Goal: Navigation & Orientation: Find specific page/section

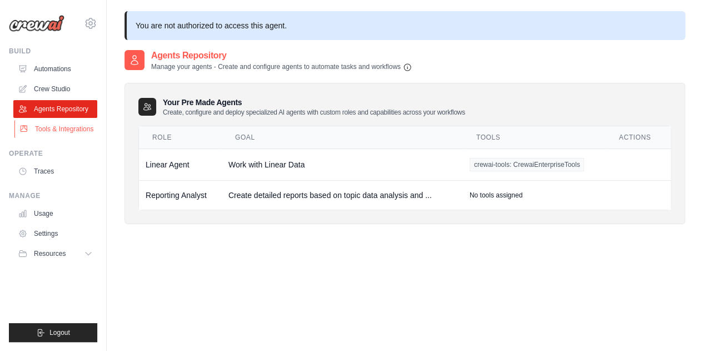
click at [57, 131] on link "Tools & Integrations" at bounding box center [56, 129] width 84 height 18
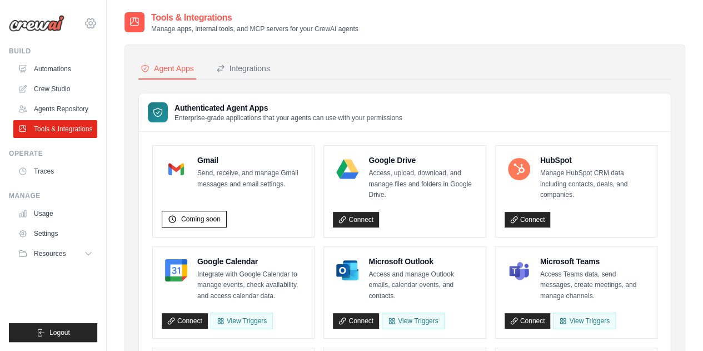
click at [90, 25] on icon at bounding box center [90, 23] width 3 height 3
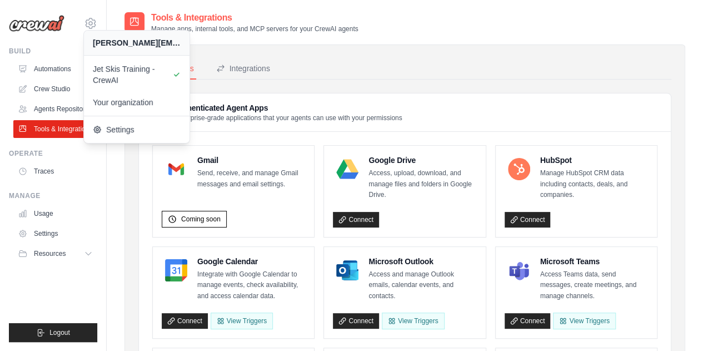
click at [436, 28] on div "Tools & Integrations Manage apps, internal tools, and MCP servers for your Crew…" at bounding box center [405, 22] width 561 height 22
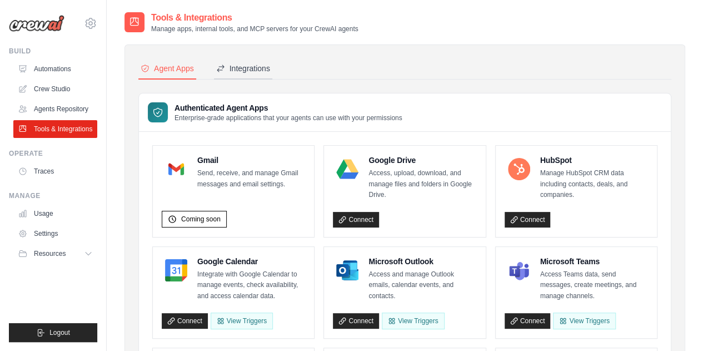
click at [262, 69] on div "Integrations" at bounding box center [243, 68] width 54 height 11
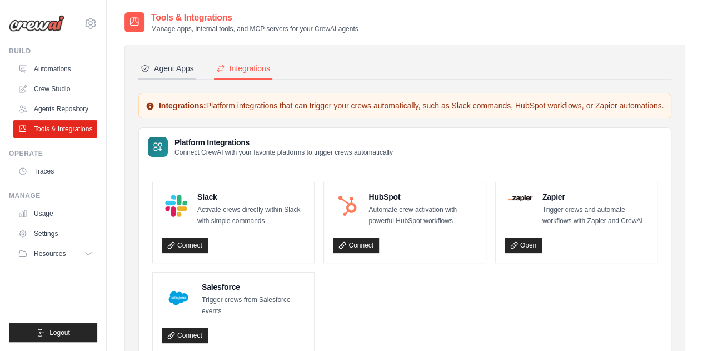
click at [184, 76] on button "Agent Apps" at bounding box center [167, 68] width 58 height 21
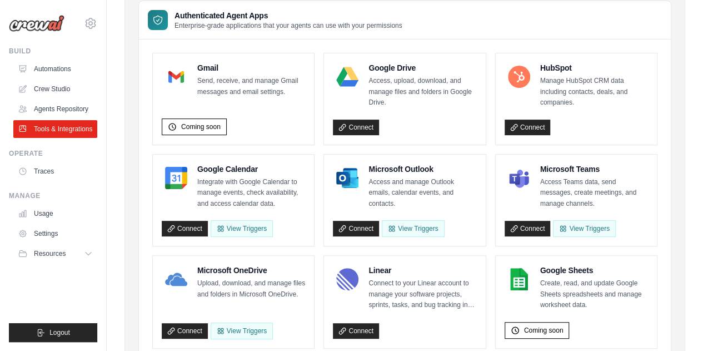
scroll to position [167, 0]
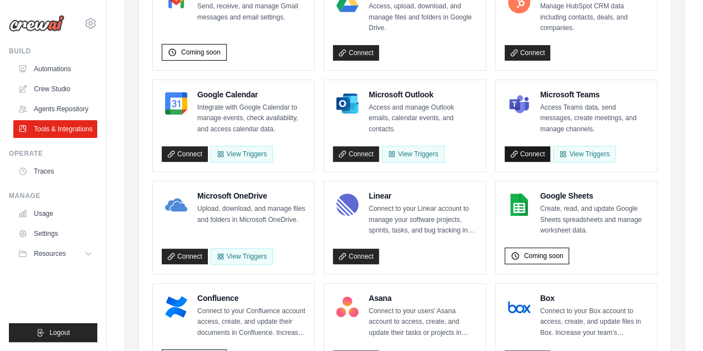
click at [532, 150] on link "Connect" at bounding box center [528, 154] width 46 height 16
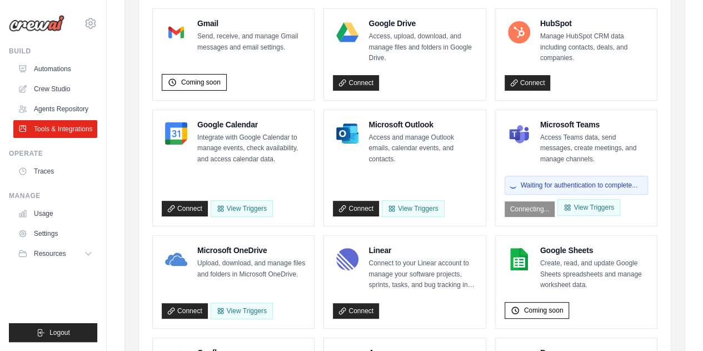
scroll to position [0, 0]
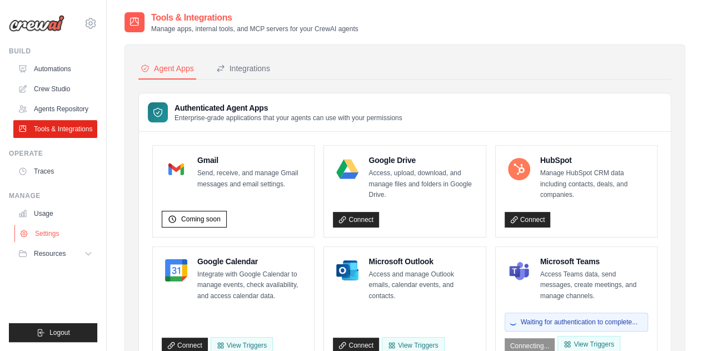
click at [62, 234] on link "Settings" at bounding box center [56, 234] width 84 height 18
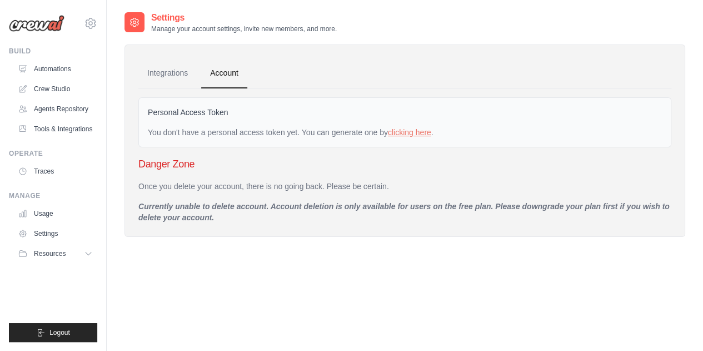
click at [62, 234] on link "Settings" at bounding box center [55, 234] width 84 height 18
click at [181, 74] on link "Integrations" at bounding box center [167, 73] width 58 height 30
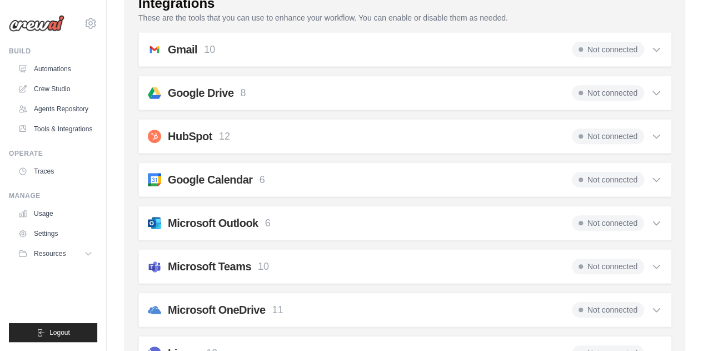
scroll to position [111, 0]
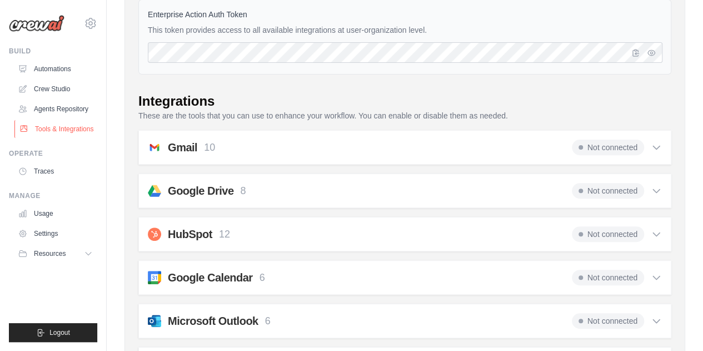
click at [61, 126] on link "Tools & Integrations" at bounding box center [56, 129] width 84 height 18
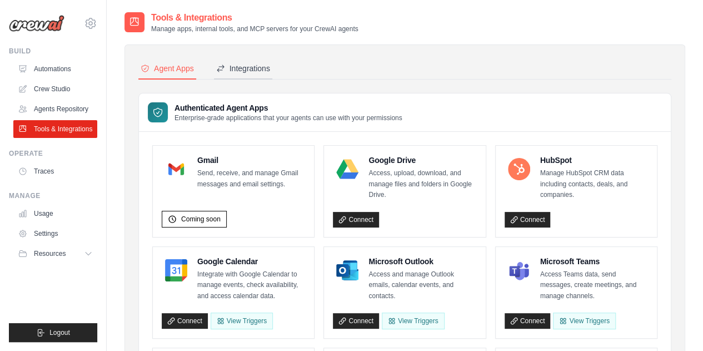
click at [236, 69] on div "Integrations" at bounding box center [243, 68] width 54 height 11
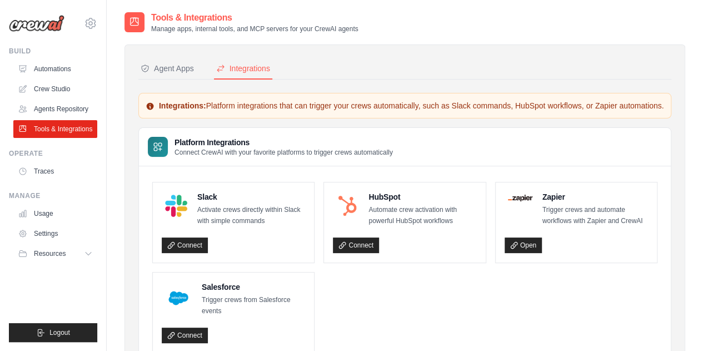
click at [235, 148] on h3 "Platform Integrations" at bounding box center [284, 142] width 218 height 11
click at [186, 75] on button "Agent Apps" at bounding box center [167, 68] width 58 height 21
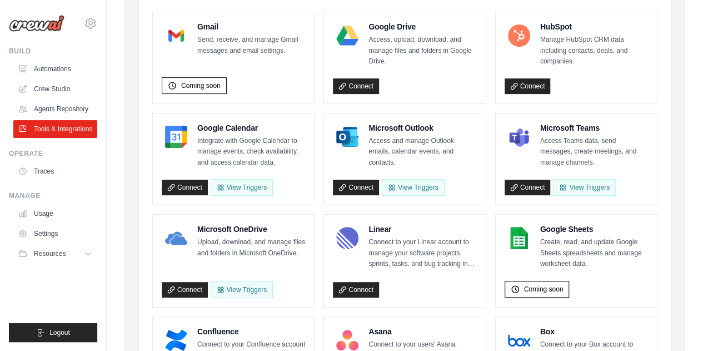
scroll to position [167, 0]
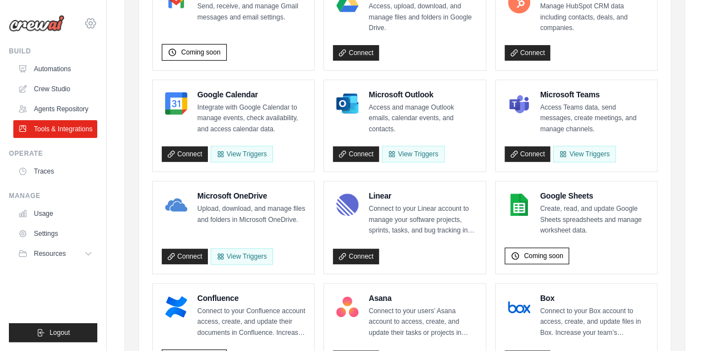
click at [90, 24] on icon at bounding box center [90, 23] width 3 height 3
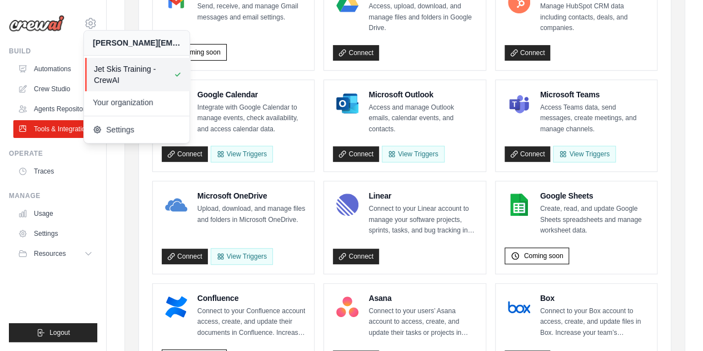
click at [112, 75] on span "Jet Skis Training - CrewAI" at bounding box center [138, 74] width 88 height 22
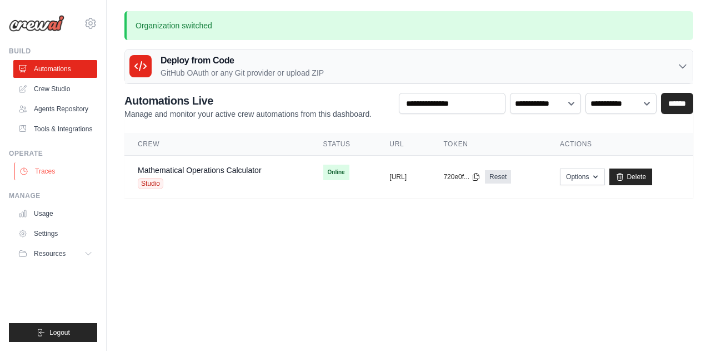
click at [42, 170] on link "Traces" at bounding box center [56, 171] width 84 height 18
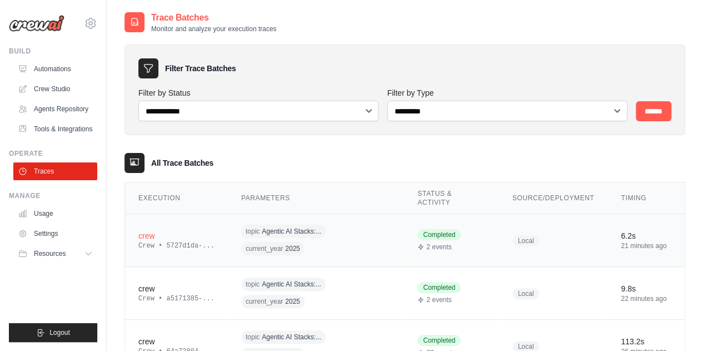
click at [152, 230] on div "crew" at bounding box center [176, 235] width 76 height 11
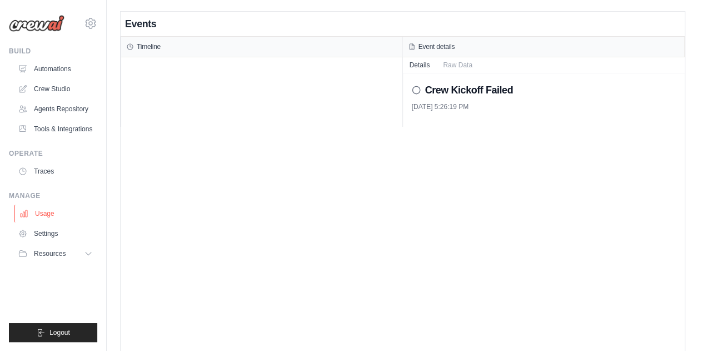
click at [46, 217] on link "Usage" at bounding box center [56, 214] width 84 height 18
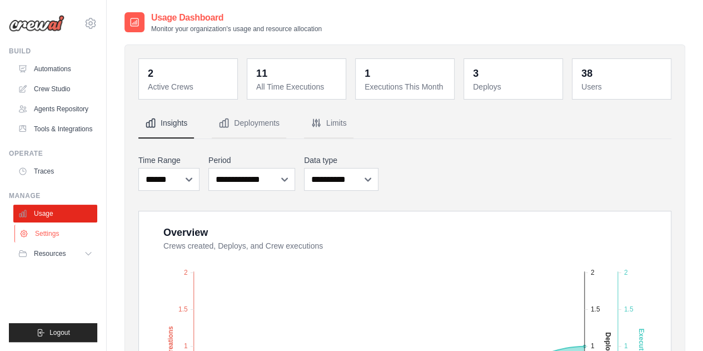
click at [49, 235] on link "Settings" at bounding box center [56, 234] width 84 height 18
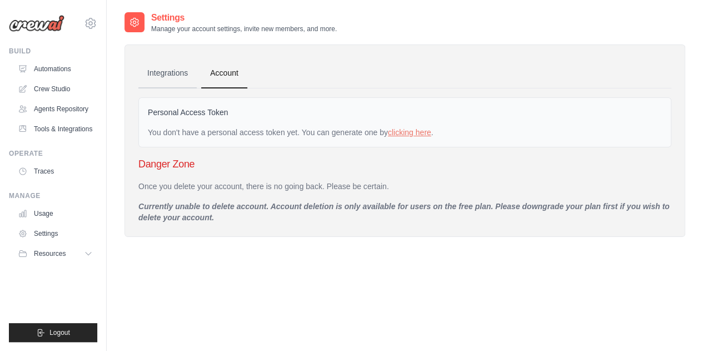
click at [153, 63] on link "Integrations" at bounding box center [167, 73] width 58 height 30
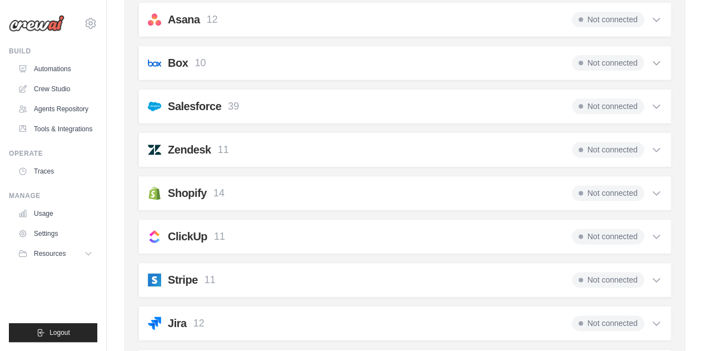
scroll to position [621, 0]
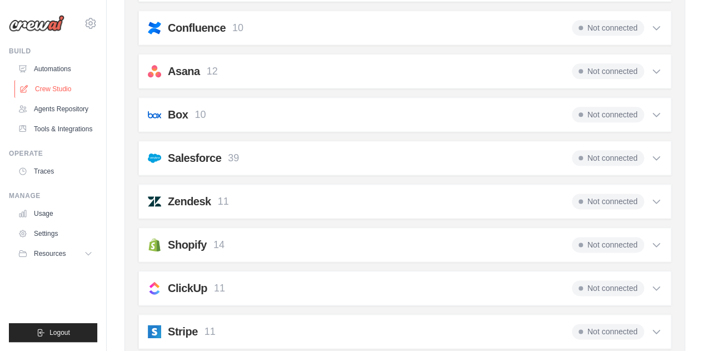
click at [52, 81] on link "Crew Studio" at bounding box center [56, 89] width 84 height 18
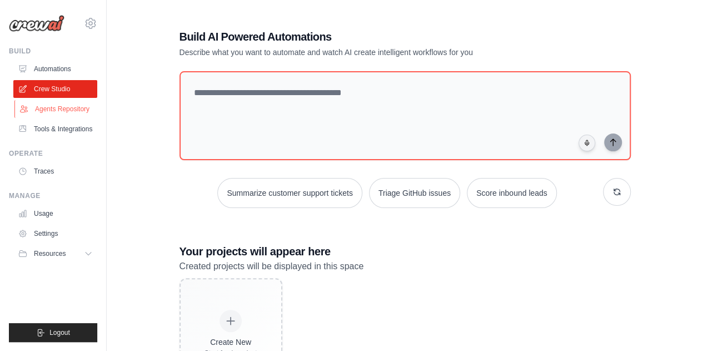
click at [68, 107] on link "Agents Repository" at bounding box center [56, 109] width 84 height 18
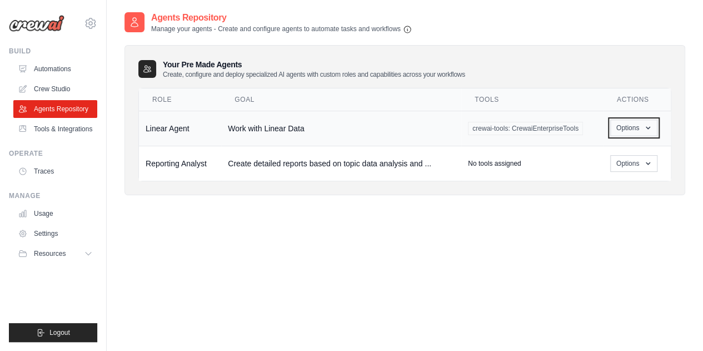
click at [641, 122] on button "Options" at bounding box center [633, 128] width 47 height 17
click at [604, 152] on link "Show" at bounding box center [618, 153] width 80 height 20
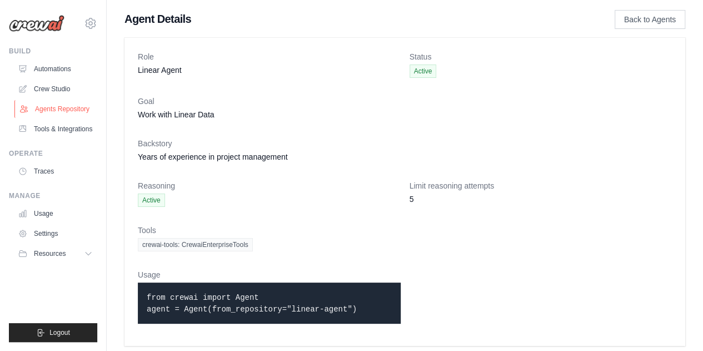
click at [65, 112] on link "Agents Repository" at bounding box center [56, 109] width 84 height 18
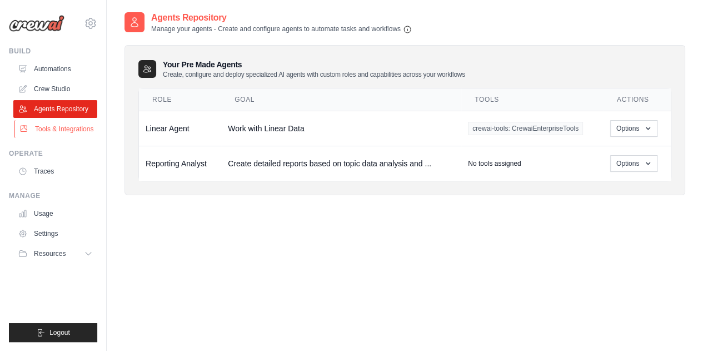
click at [66, 130] on link "Tools & Integrations" at bounding box center [56, 129] width 84 height 18
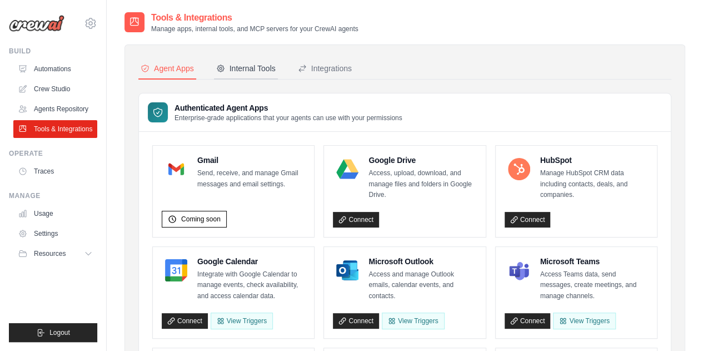
click at [266, 71] on div "Internal Tools" at bounding box center [245, 68] width 59 height 11
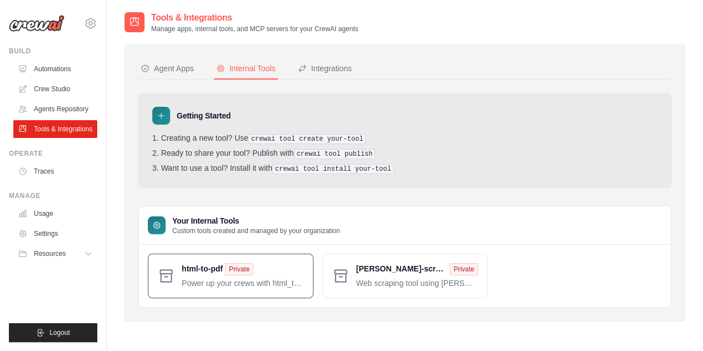
click at [238, 266] on span at bounding box center [243, 276] width 122 height 26
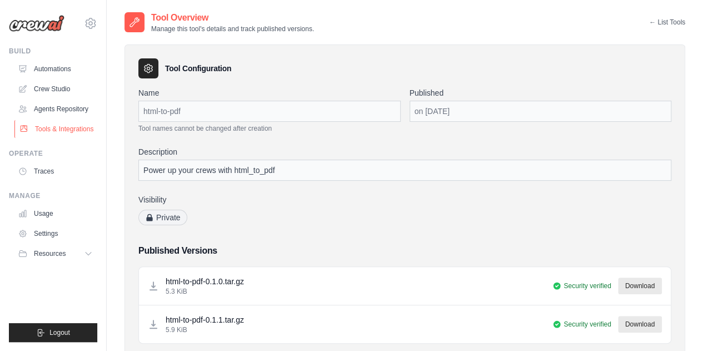
click at [72, 127] on link "Tools & Integrations" at bounding box center [56, 129] width 84 height 18
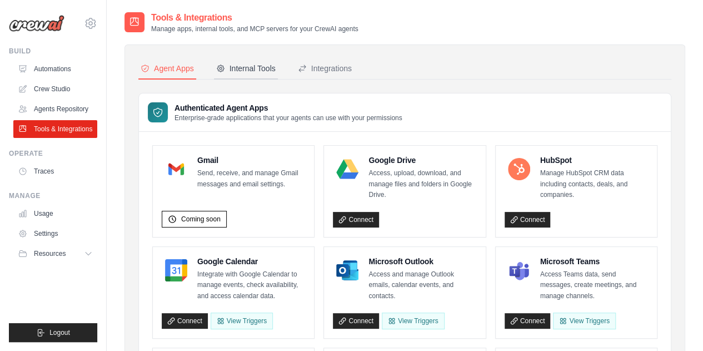
click at [272, 70] on div "Internal Tools" at bounding box center [245, 68] width 59 height 11
